Goal: Navigation & Orientation: Understand site structure

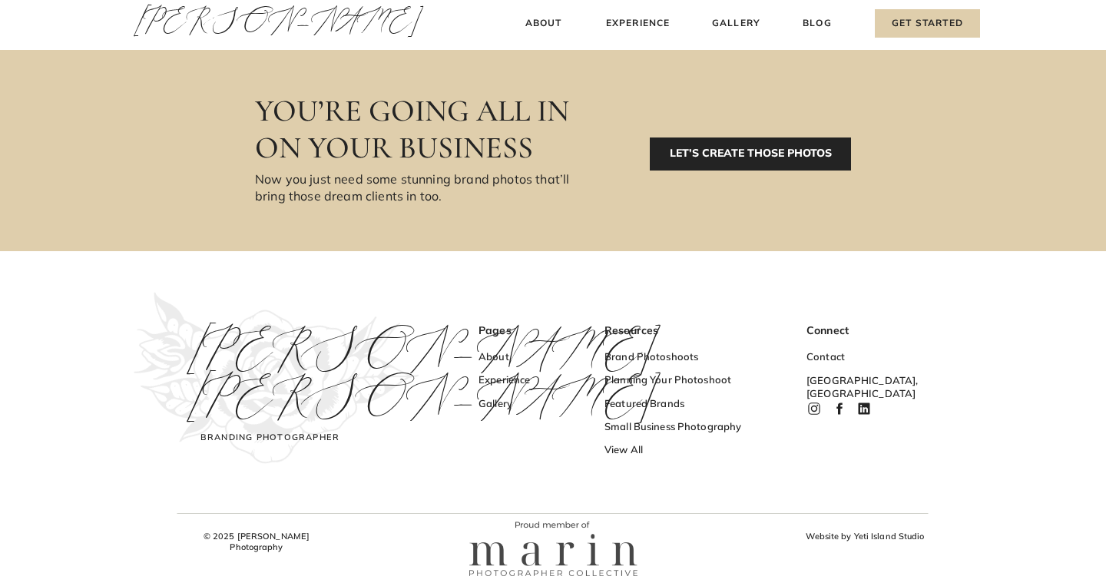
scroll to position [5138, 0]
click at [879, 533] on h3 "Website by Yeti Island Studio" at bounding box center [865, 538] width 127 height 16
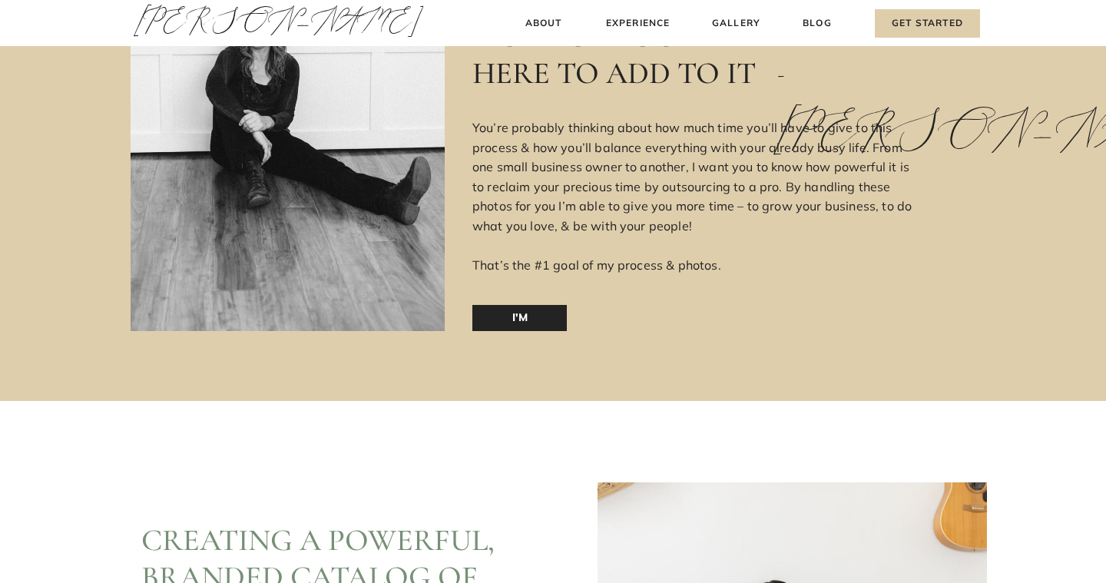
scroll to position [2466, 0]
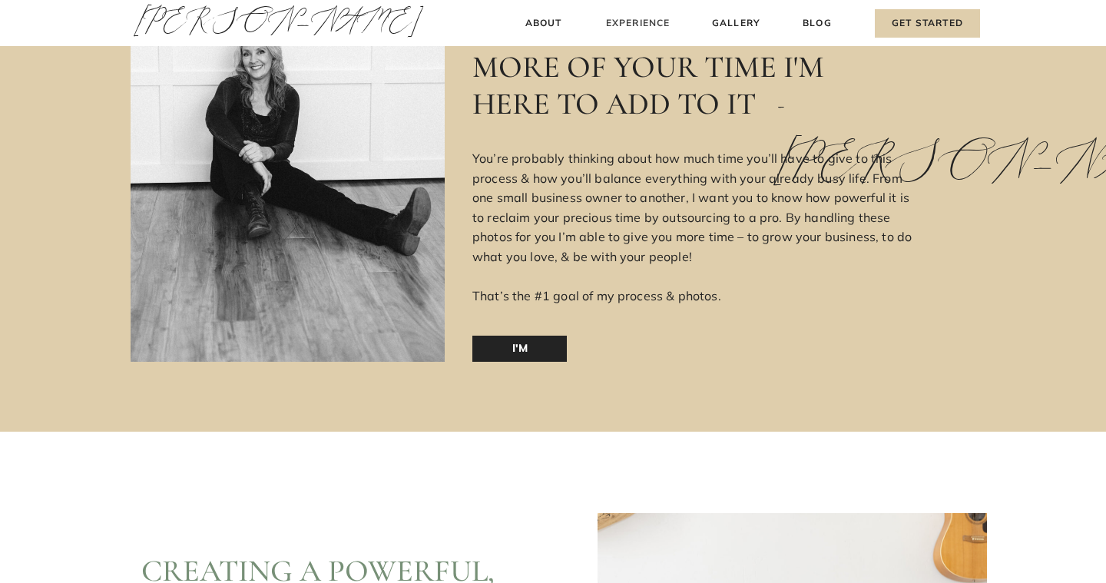
click at [649, 28] on h3 "Experience" at bounding box center [638, 23] width 68 height 16
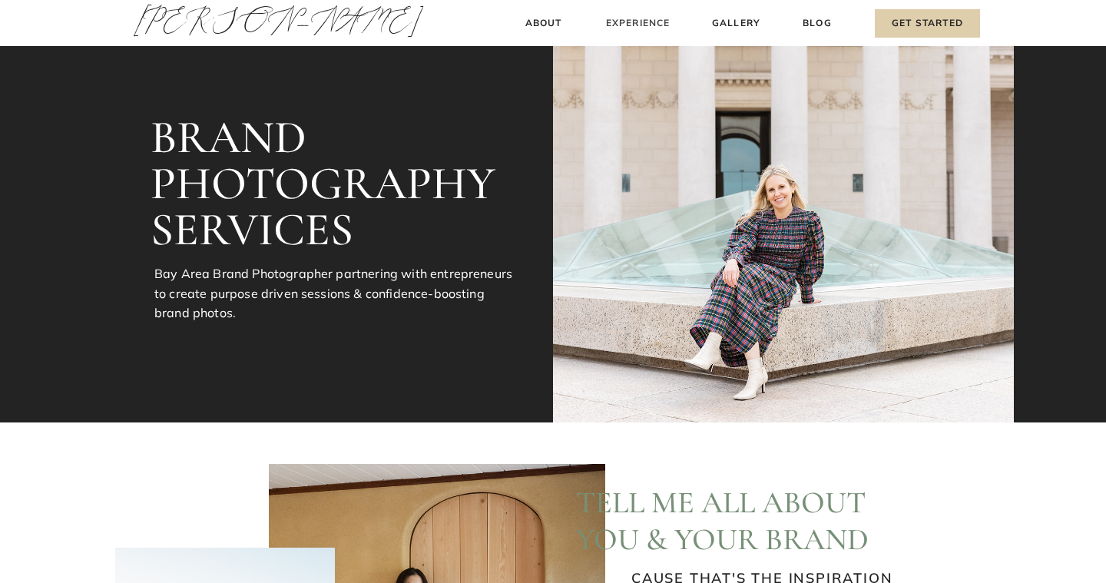
click at [651, 23] on h3 "Experience" at bounding box center [638, 23] width 68 height 16
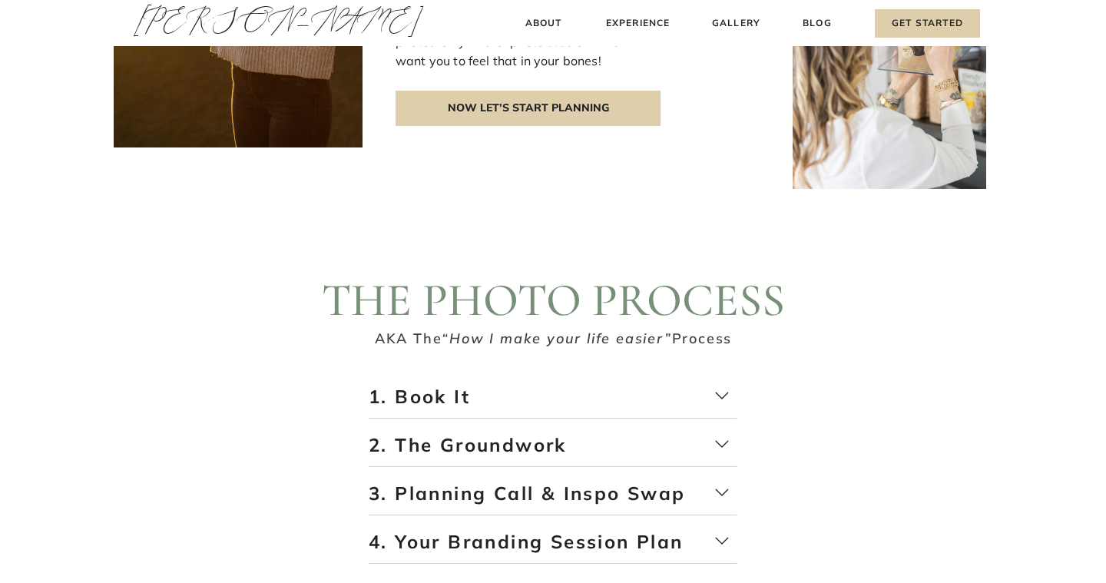
scroll to position [2444, 0]
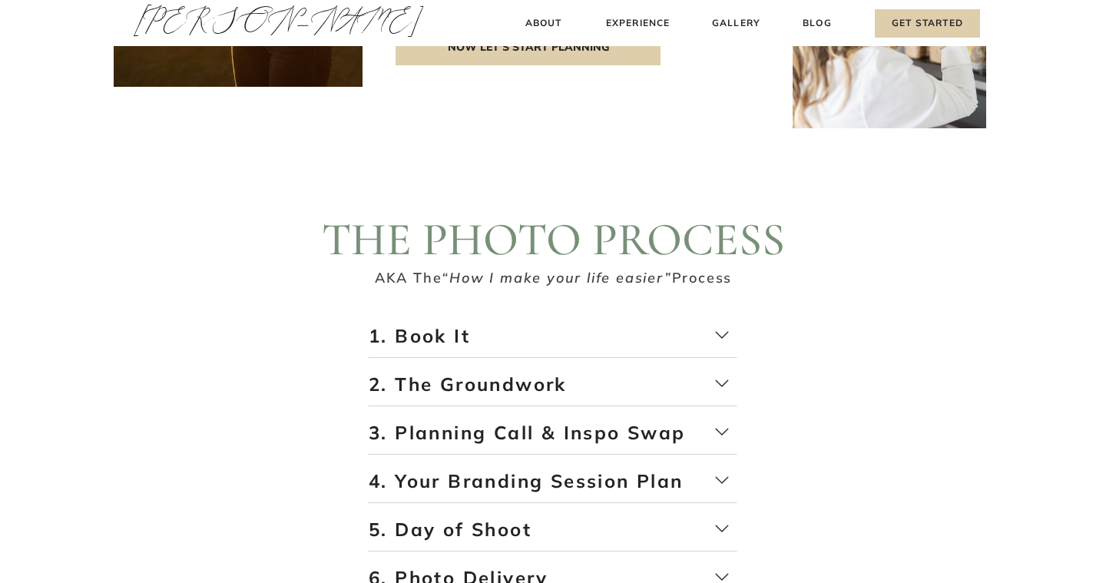
click at [488, 443] on p "3. Planning Call & Inspo Swap" at bounding box center [553, 437] width 369 height 35
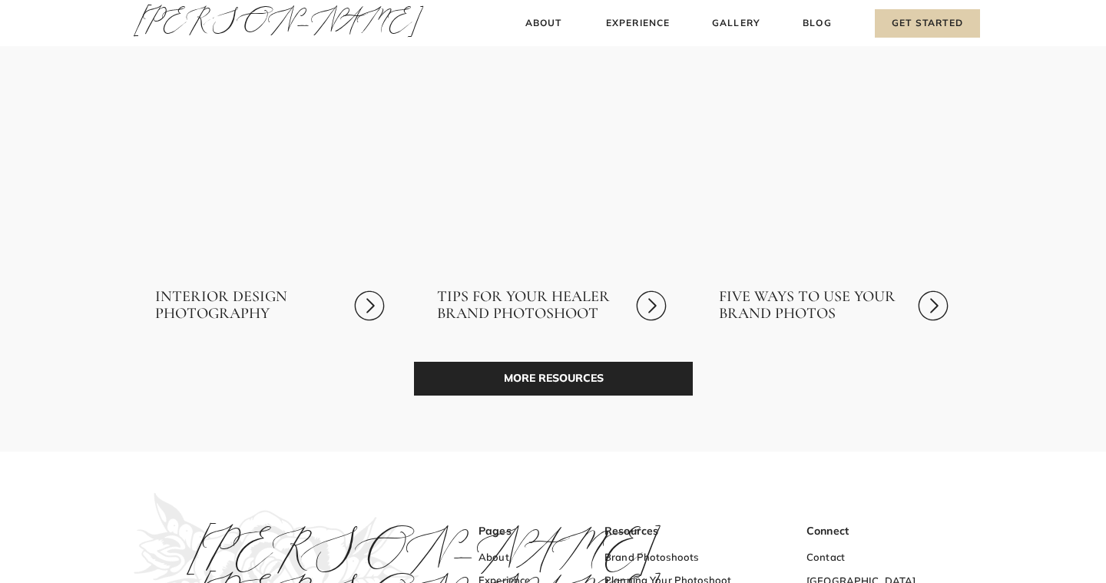
scroll to position [4792, 0]
